Goal: Task Accomplishment & Management: Use online tool/utility

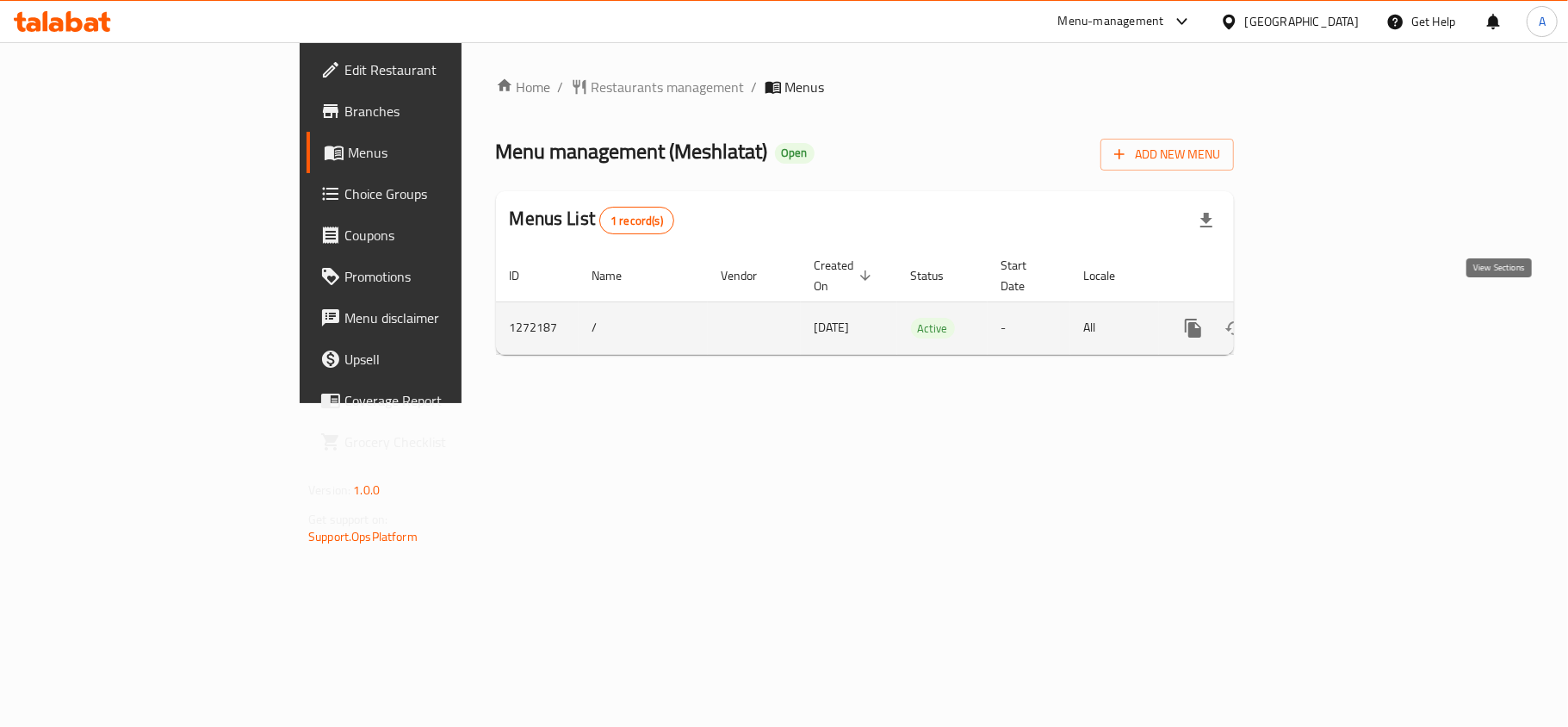
click at [1328, 317] on icon "enhanced table" at bounding box center [1317, 327] width 21 height 21
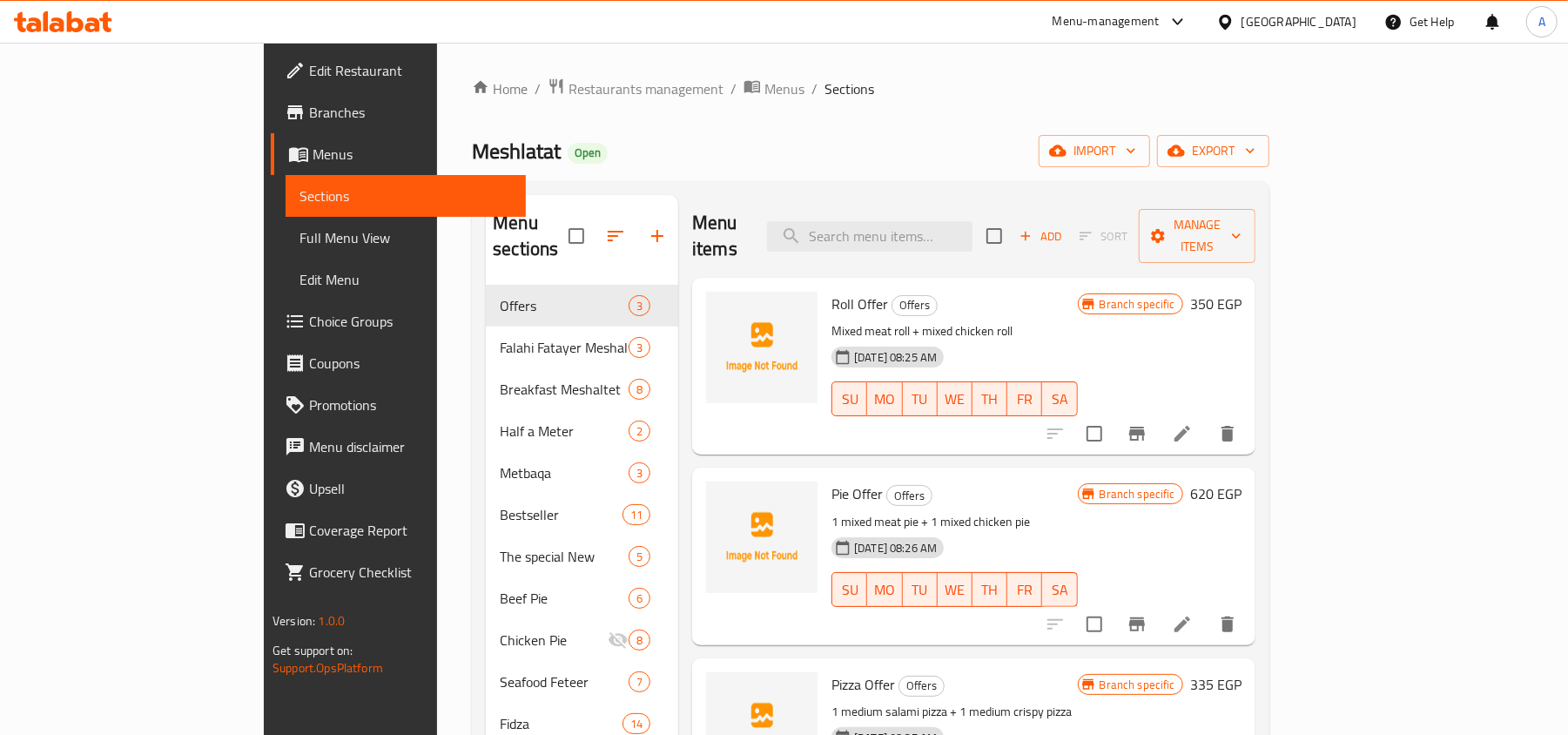
click at [300, 245] on span "Full Menu View" at bounding box center [406, 238] width 213 height 21
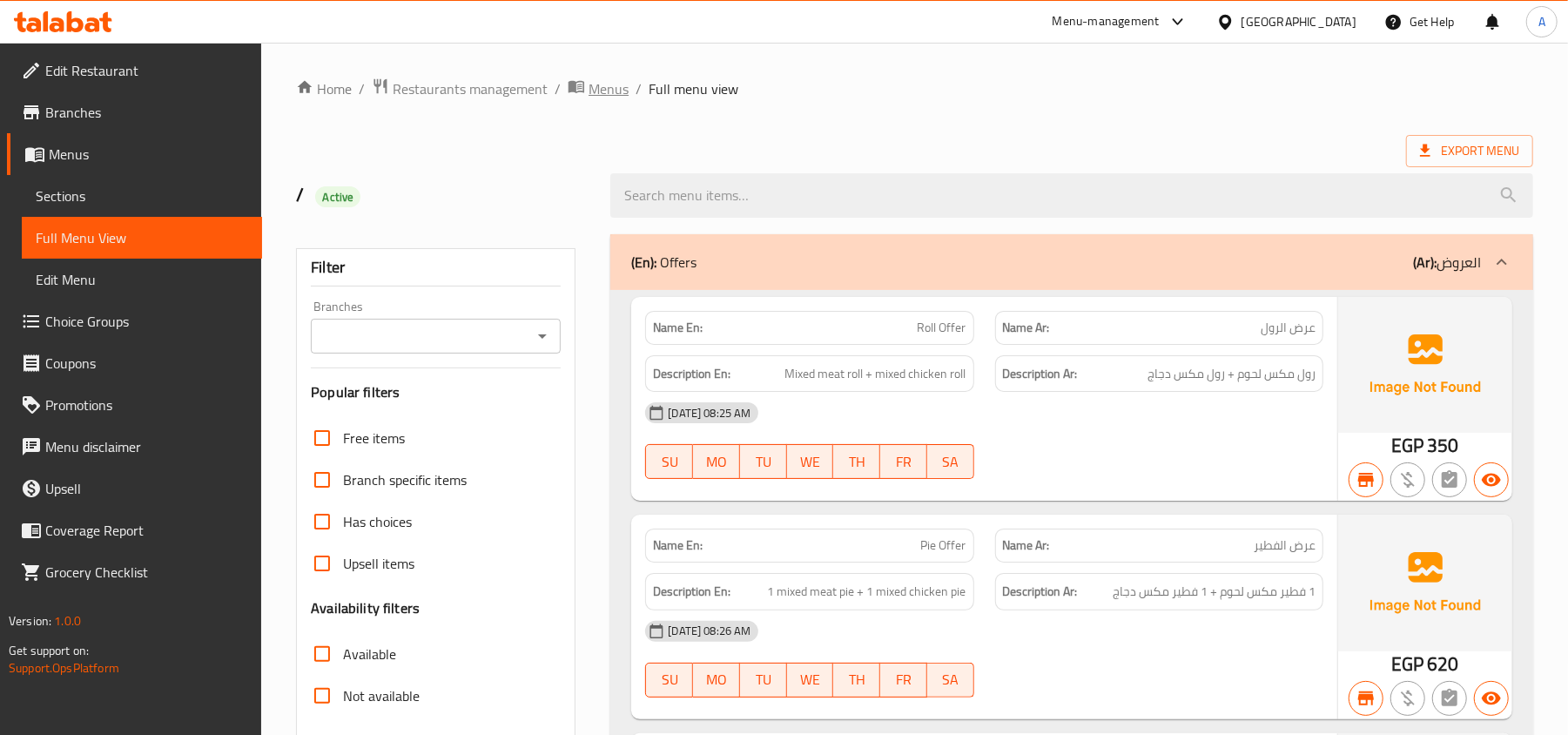
click at [588, 92] on span "Menus" at bounding box center [607, 89] width 40 height 21
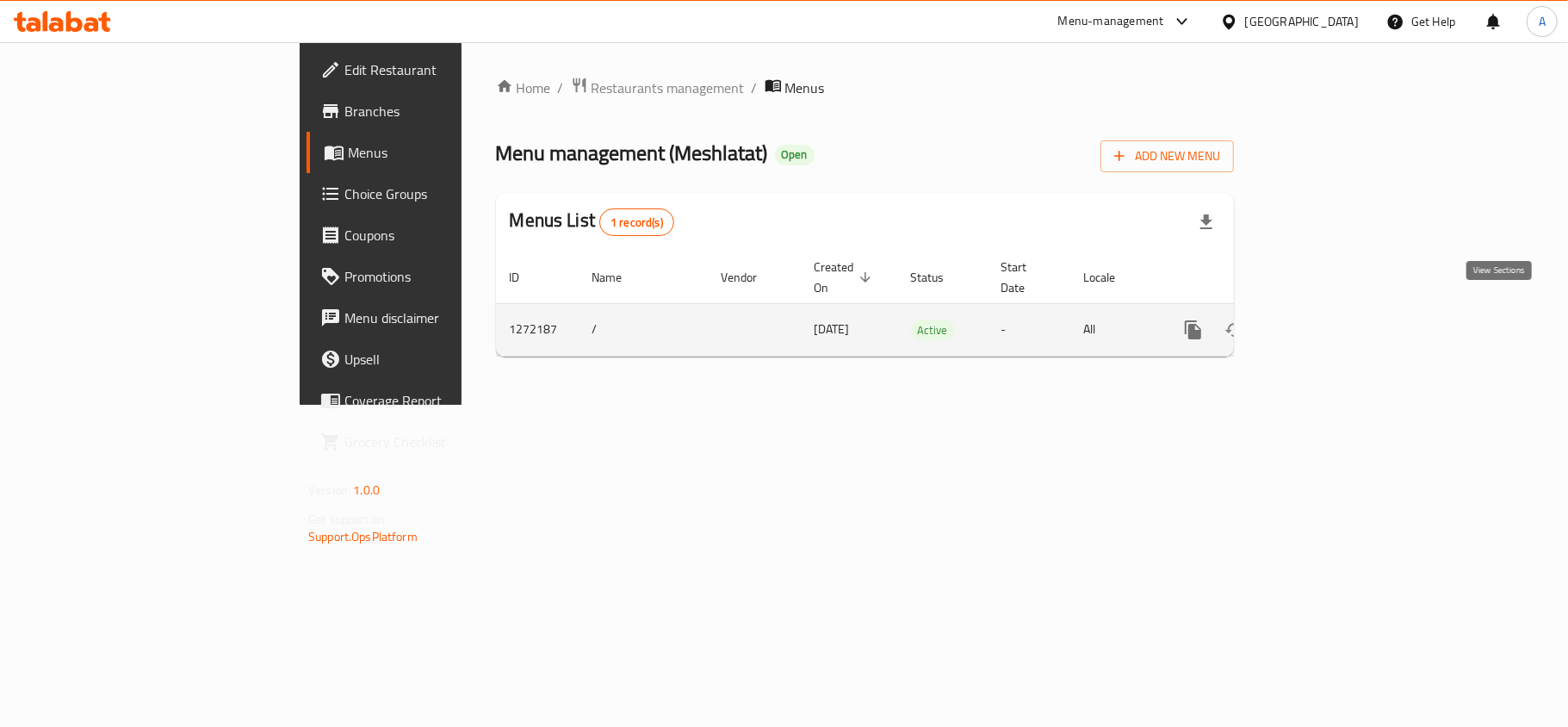
click at [1328, 319] on icon "enhanced table" at bounding box center [1317, 329] width 21 height 21
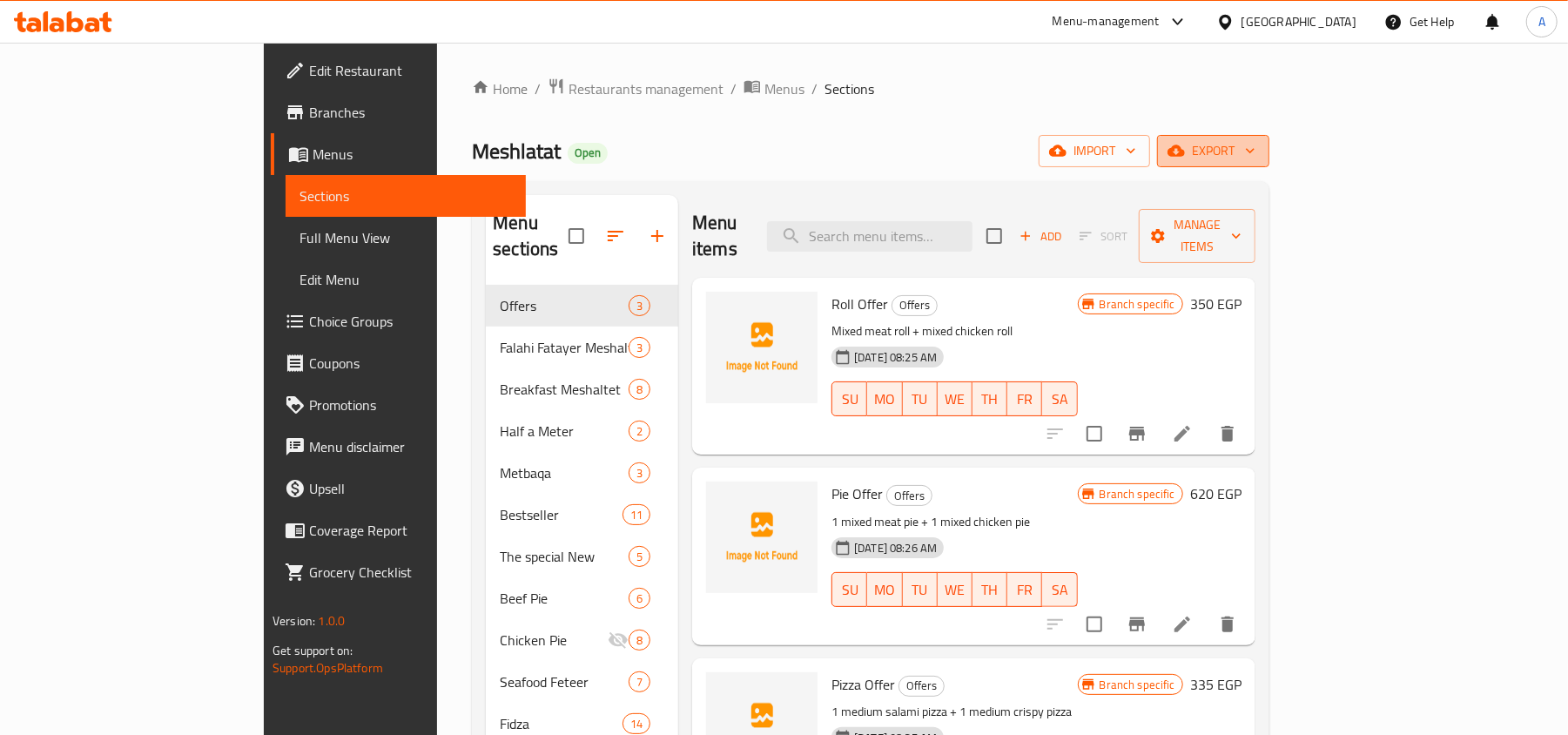
click at [1256, 162] on span "export" at bounding box center [1212, 152] width 84 height 22
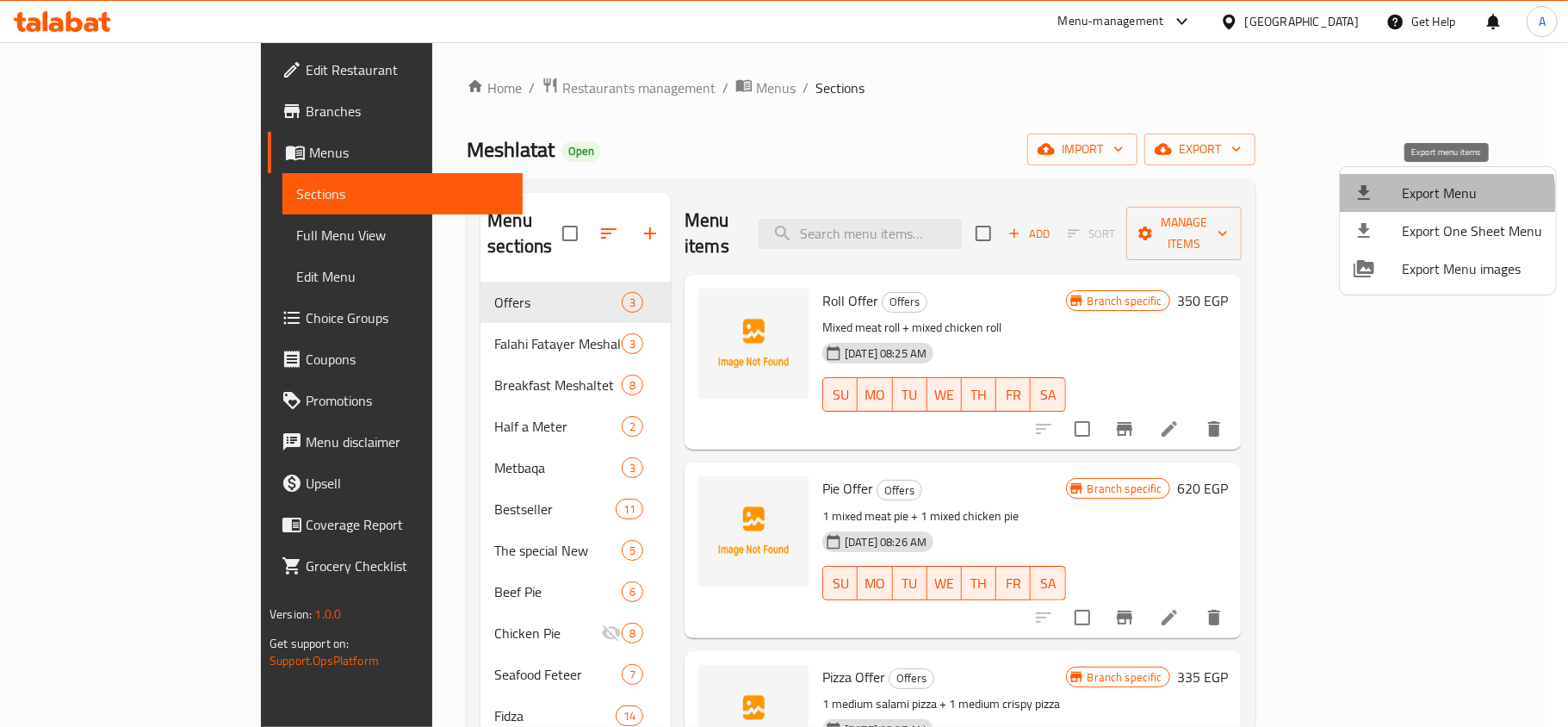
click at [1429, 197] on span "Export Menu" at bounding box center [1471, 193] width 140 height 21
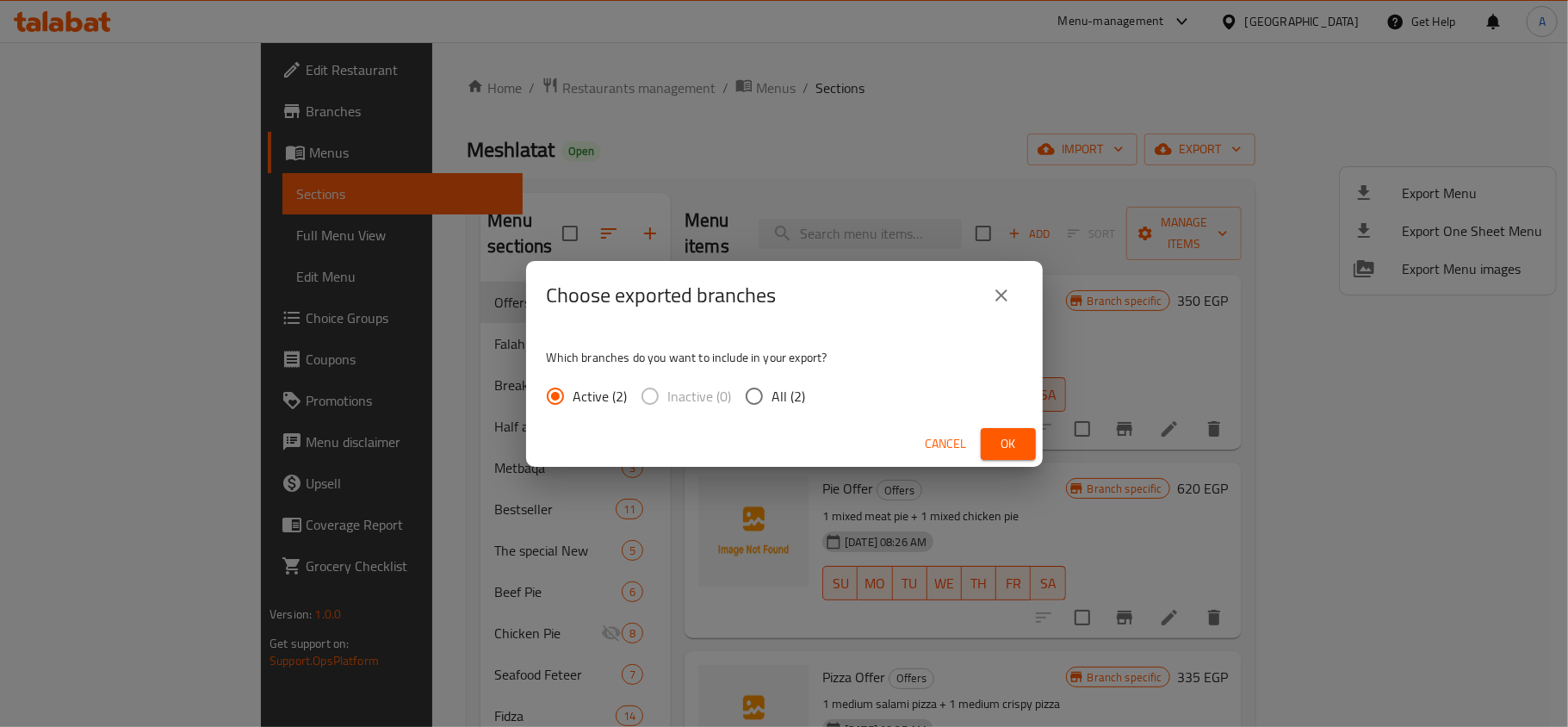
click at [755, 396] on input "All (2)" at bounding box center [754, 396] width 37 height 37
radio input "true"
click at [1010, 443] on span "Ok" at bounding box center [1008, 444] width 27 height 22
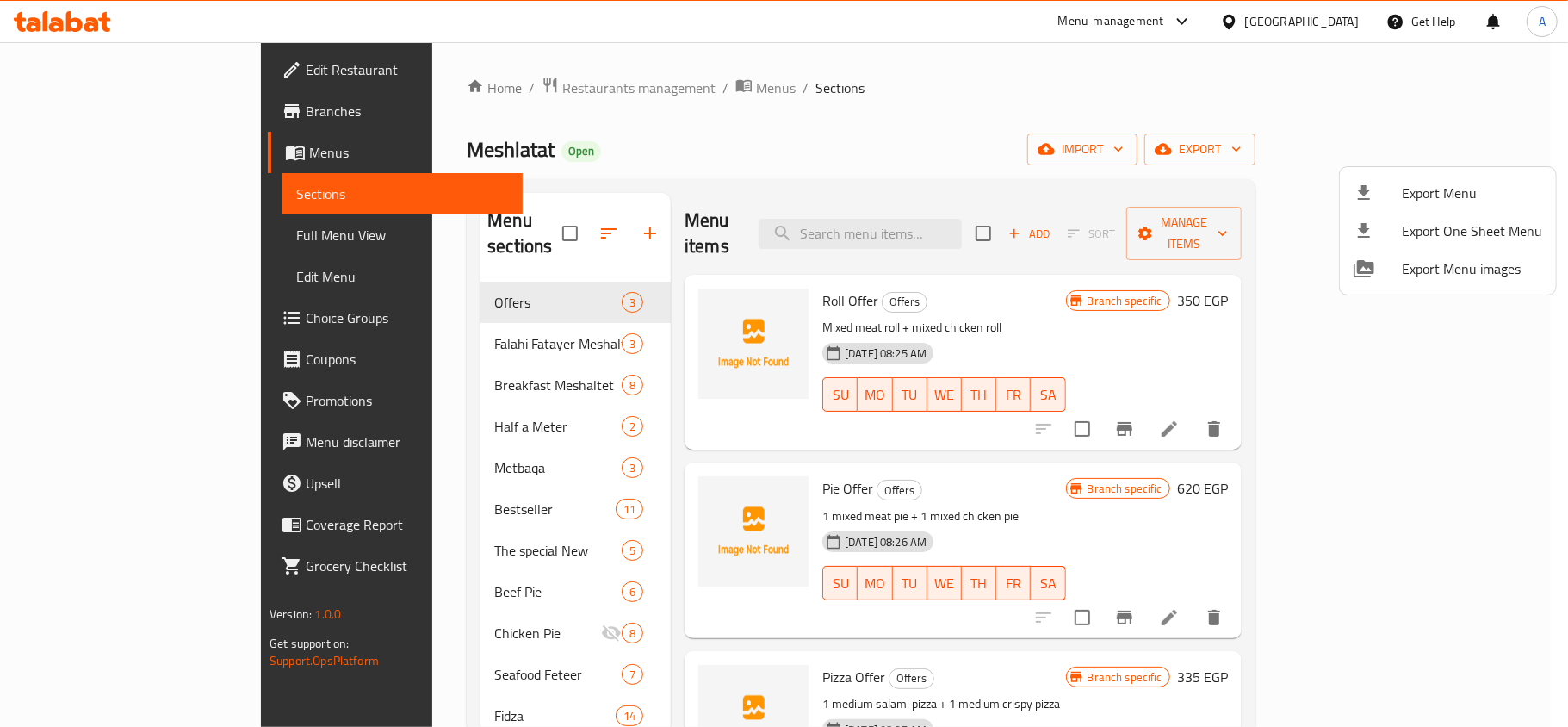
click at [1035, 117] on div at bounding box center [784, 363] width 1568 height 727
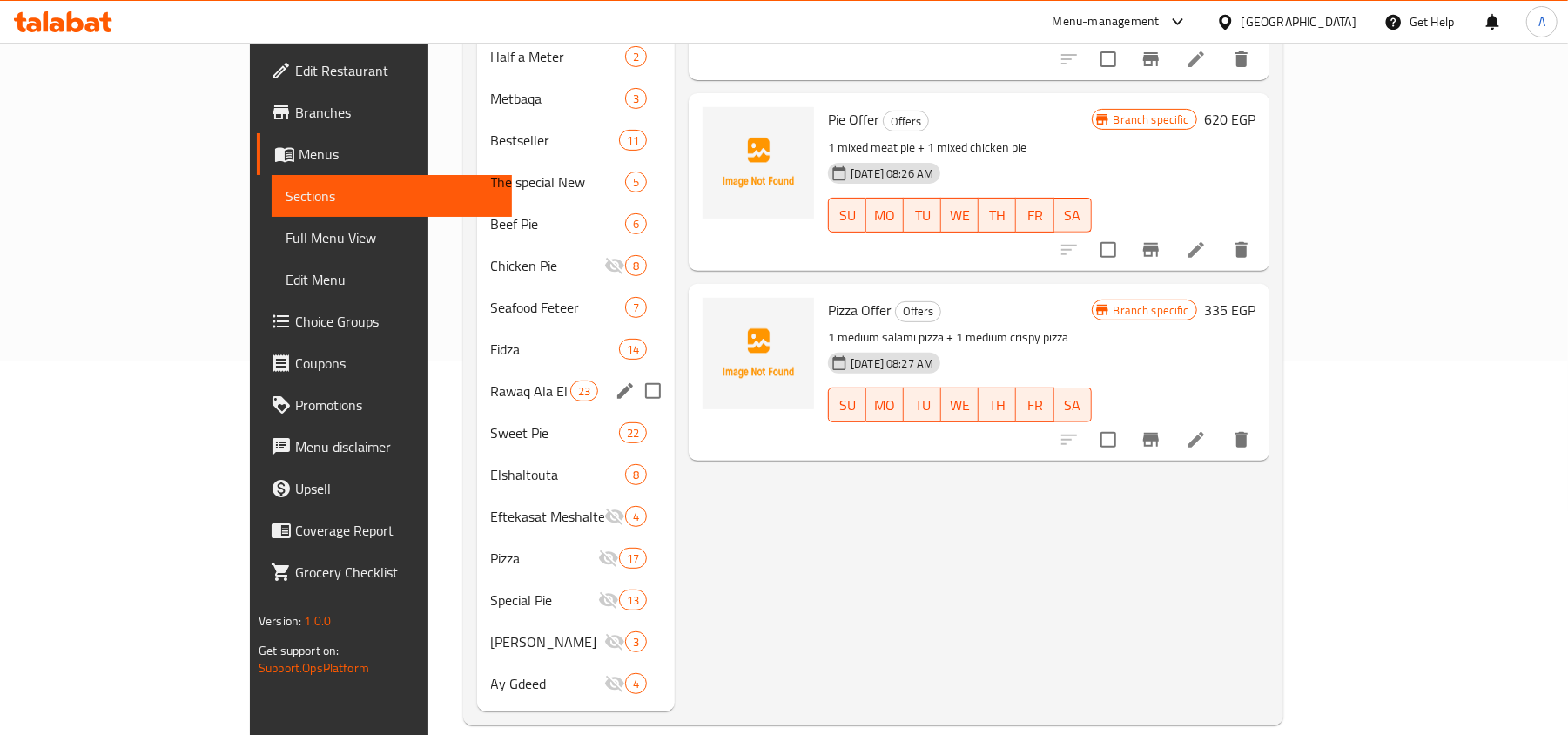
scroll to position [142, 0]
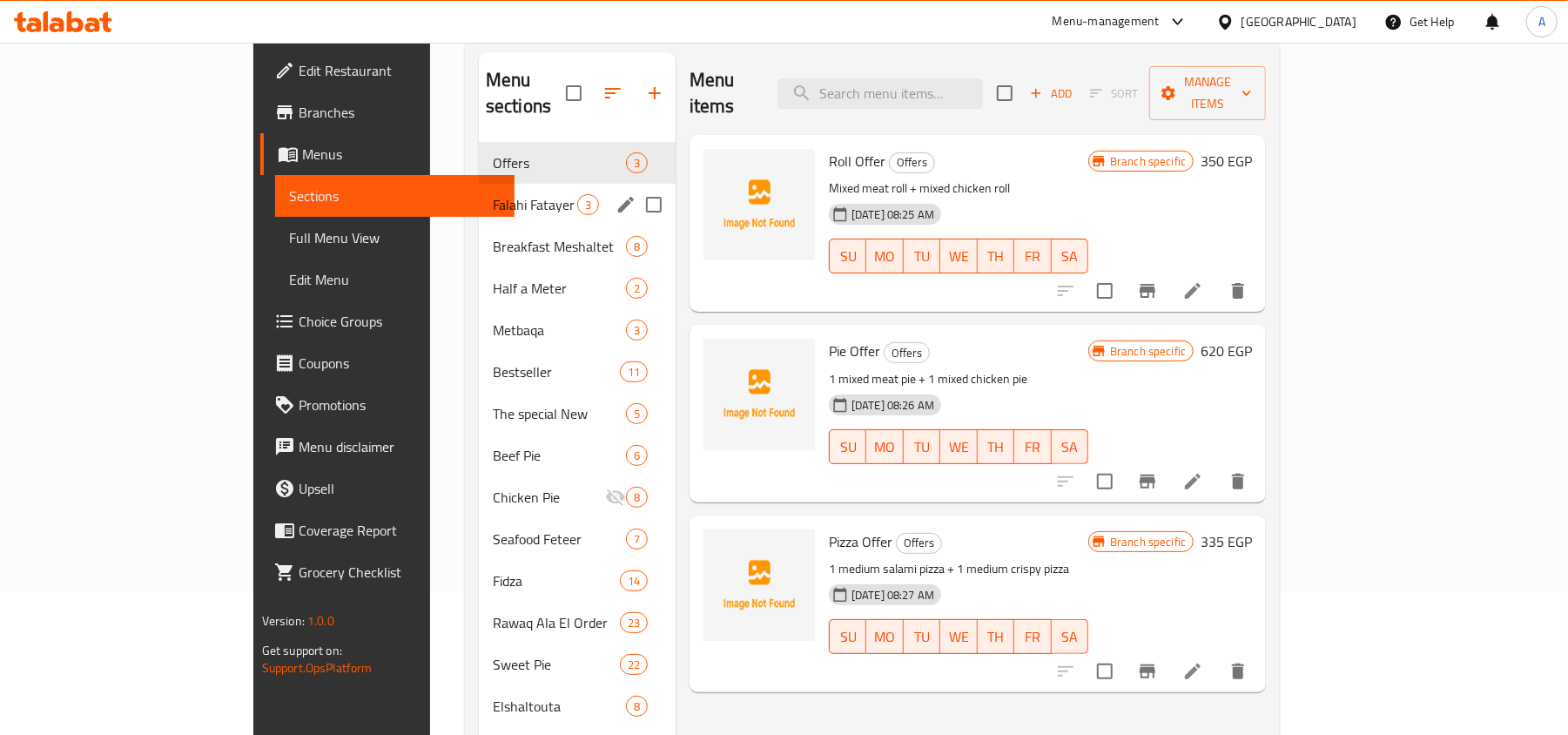
click at [493, 153] on span "Offers" at bounding box center [559, 163] width 133 height 21
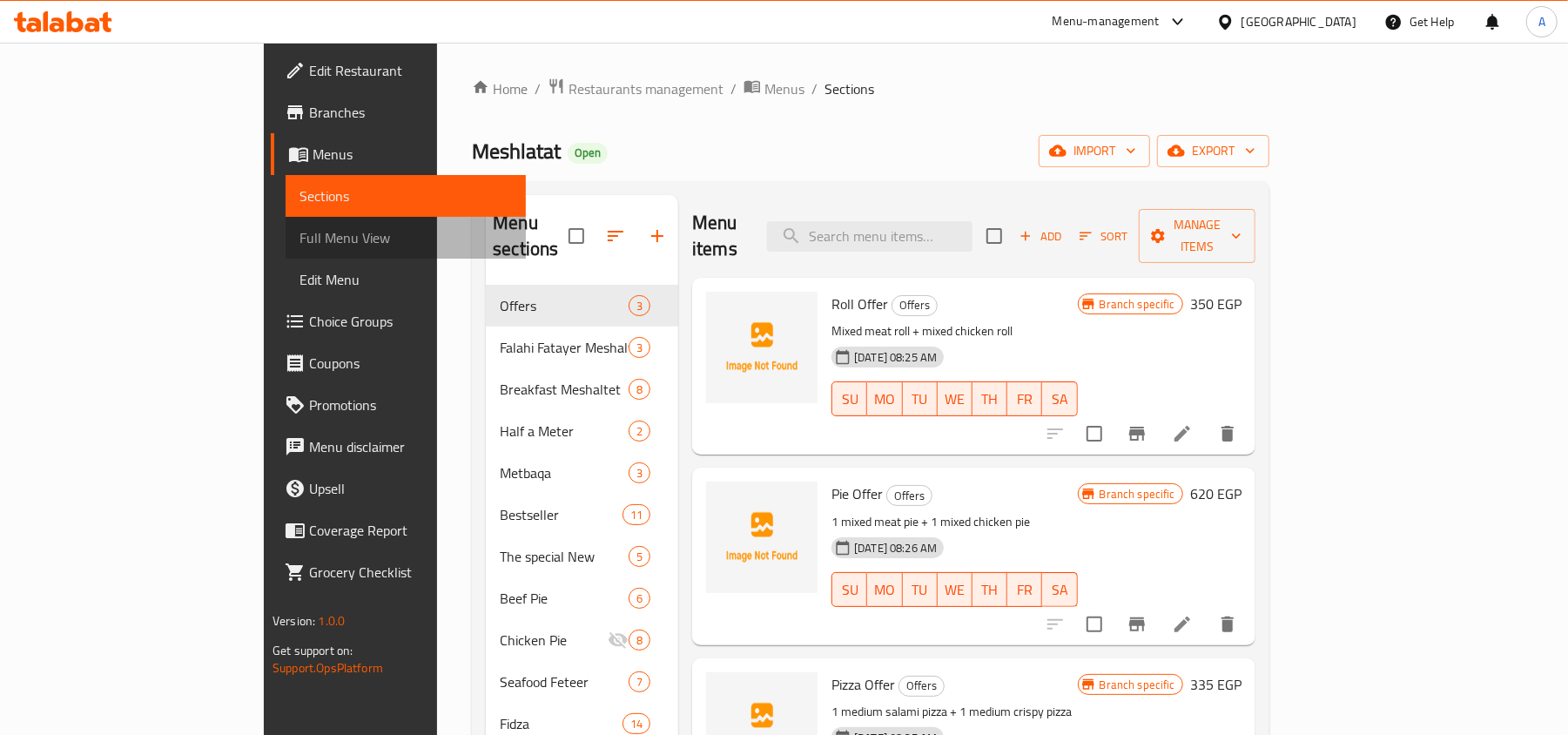
click at [300, 241] on span "Full Menu View" at bounding box center [406, 238] width 213 height 21
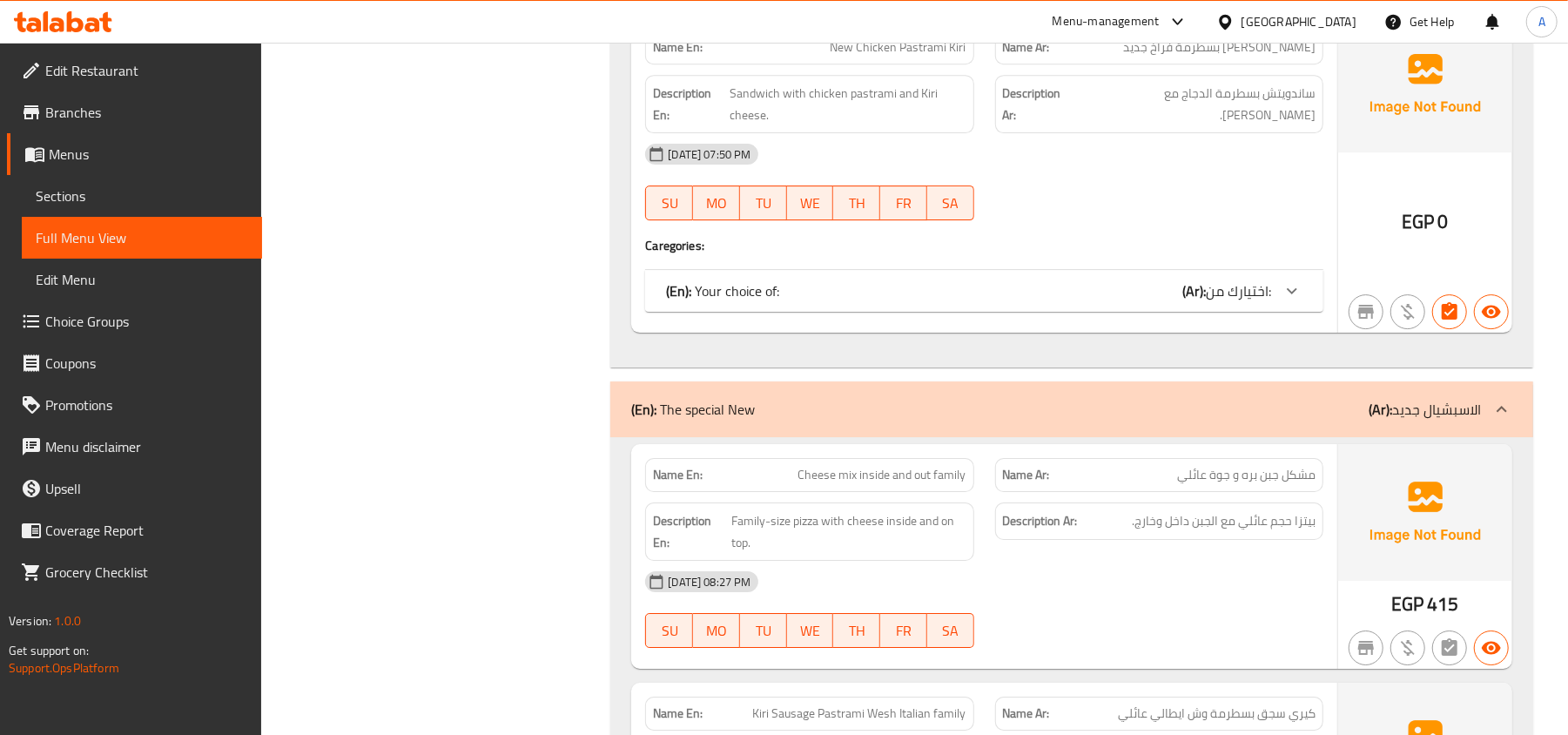
scroll to position [8936, 0]
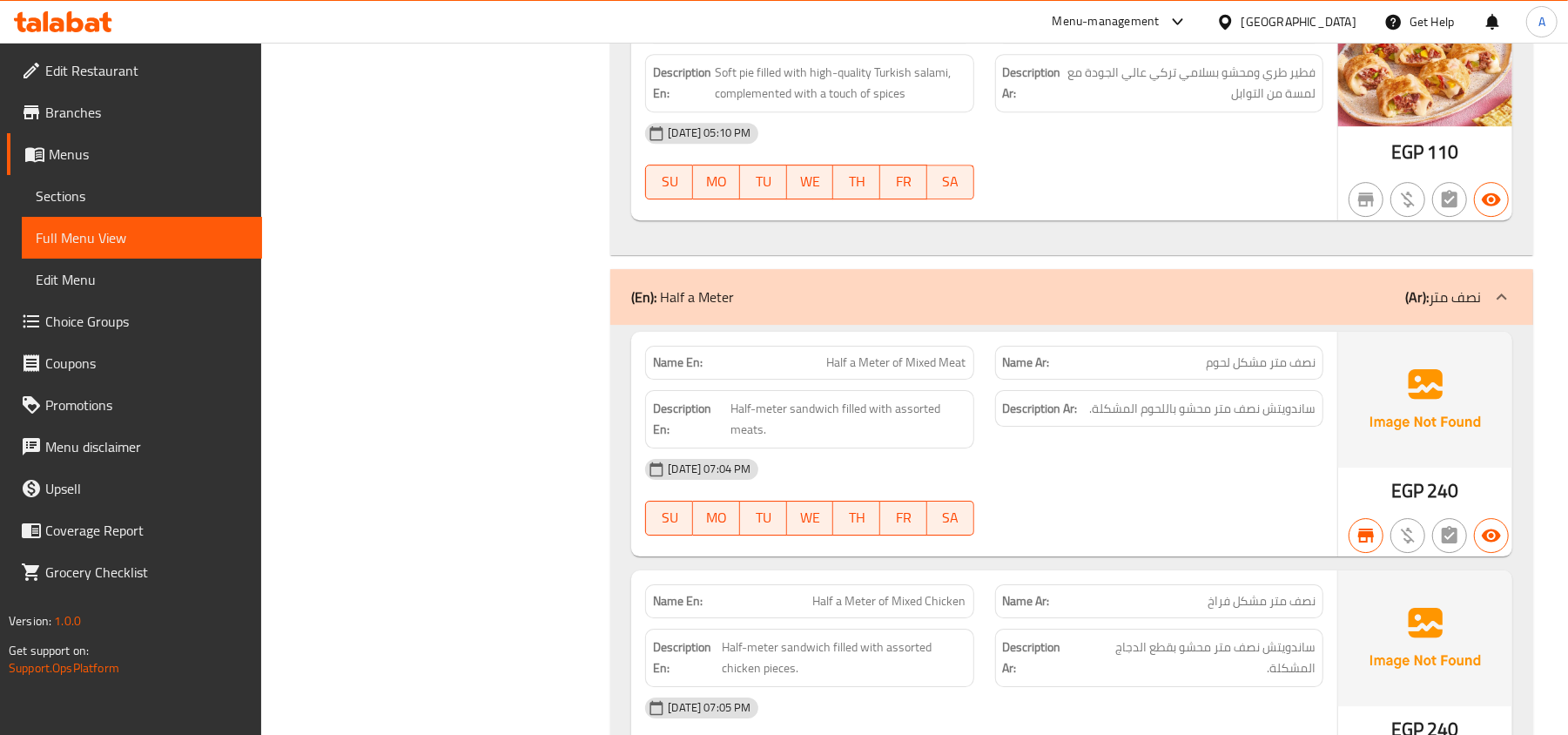
scroll to position [3853, 0]
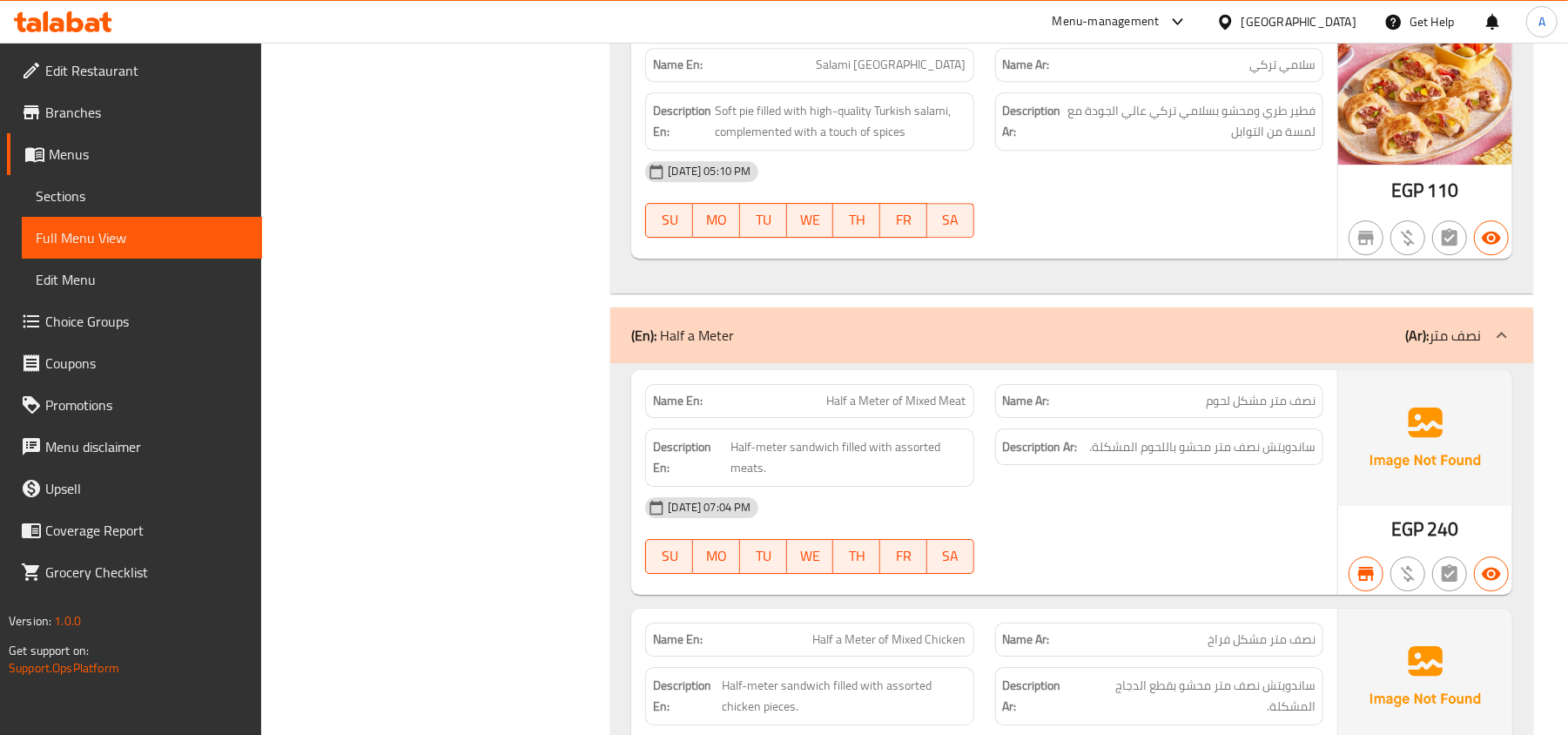
click at [74, 35] on div at bounding box center [63, 22] width 127 height 35
click at [74, 22] on icon at bounding box center [76, 21] width 17 height 21
